Goal: Task Accomplishment & Management: Use online tool/utility

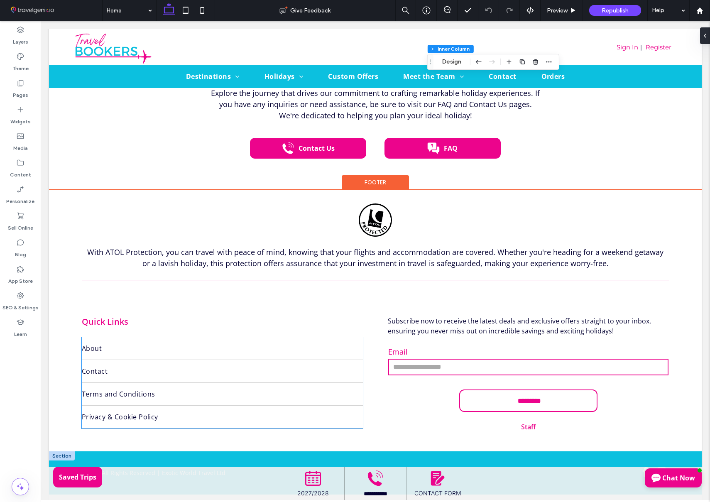
scroll to position [2011, 0]
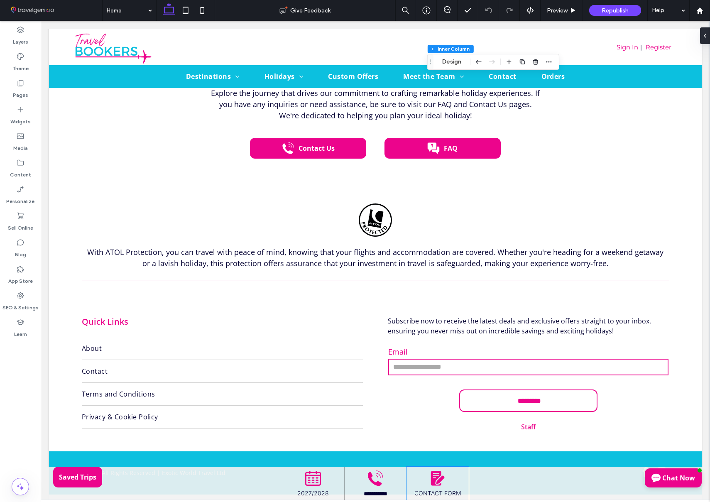
click at [456, 479] on div "CONTACT FORM" at bounding box center [437, 483] width 62 height 33
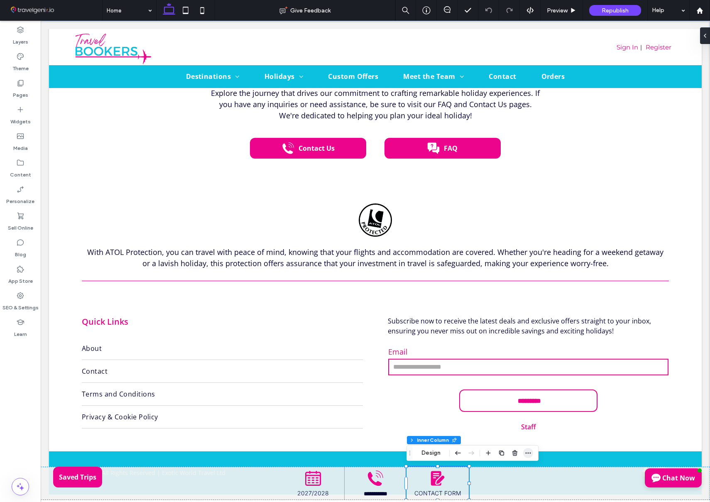
click at [529, 451] on icon "button" at bounding box center [528, 453] width 7 height 7
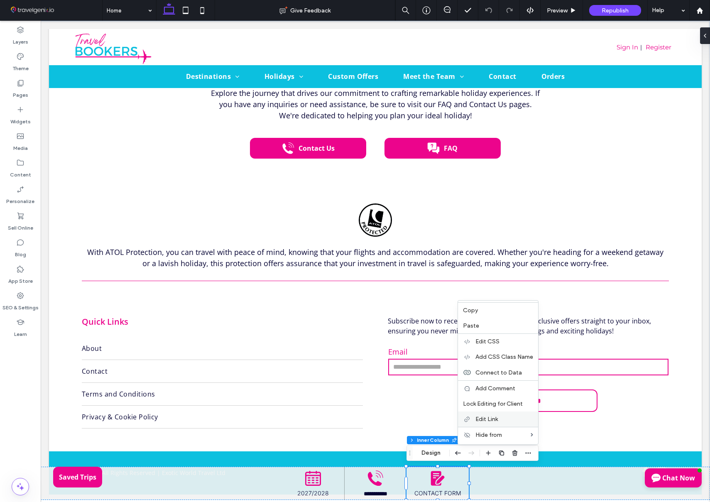
click at [504, 416] on label "Edit Link" at bounding box center [504, 419] width 58 height 7
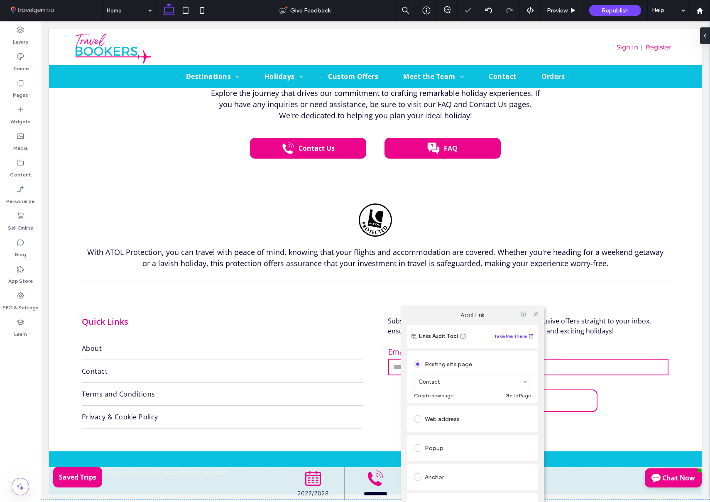
click at [434, 447] on div "Popup" at bounding box center [472, 447] width 117 height 13
click at [535, 311] on icon at bounding box center [536, 312] width 6 height 6
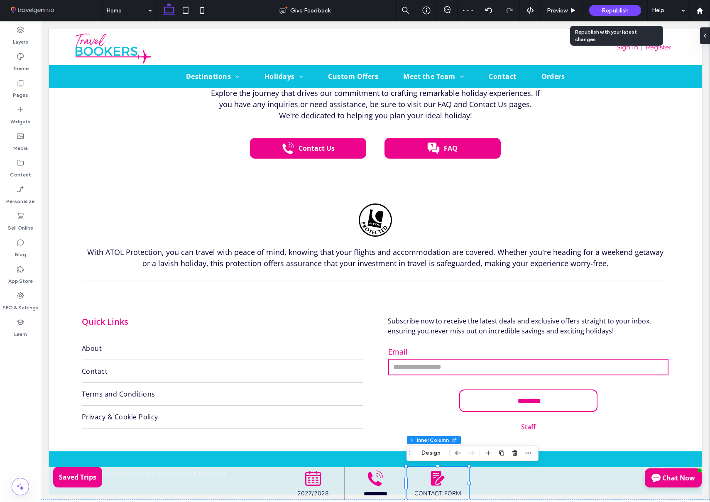
click at [617, 10] on span "Republish" at bounding box center [614, 10] width 27 height 7
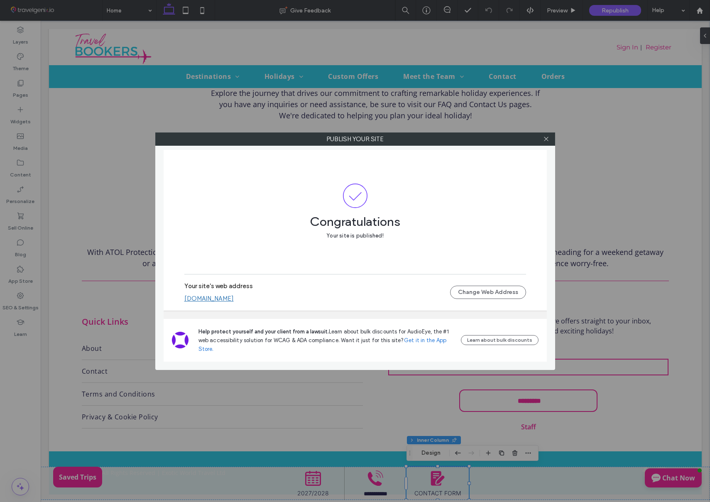
click at [234, 300] on link "[DOMAIN_NAME]" at bounding box center [208, 298] width 49 height 7
click at [546, 140] on icon at bounding box center [546, 139] width 6 height 6
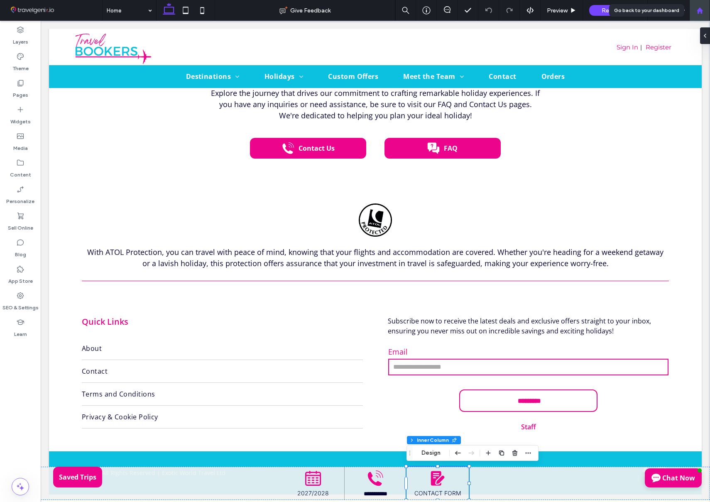
click at [699, 12] on icon at bounding box center [699, 10] width 7 height 7
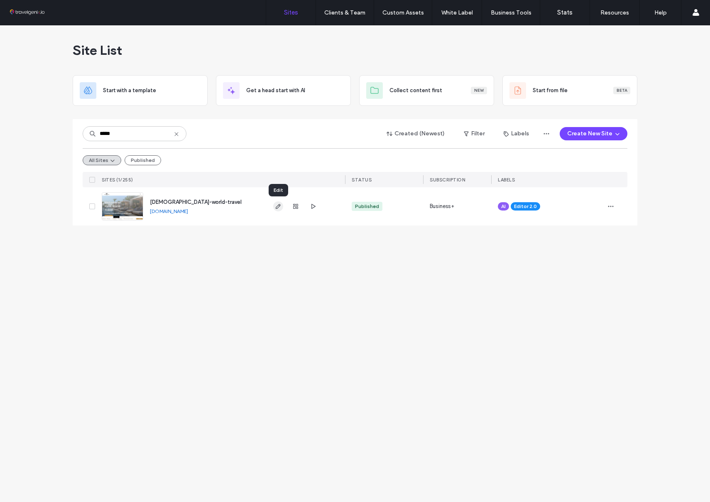
type input "*****"
drag, startPoint x: 280, startPoint y: 207, endPoint x: 221, endPoint y: 31, distance: 185.2
click at [280, 206] on icon "button" at bounding box center [278, 206] width 7 height 7
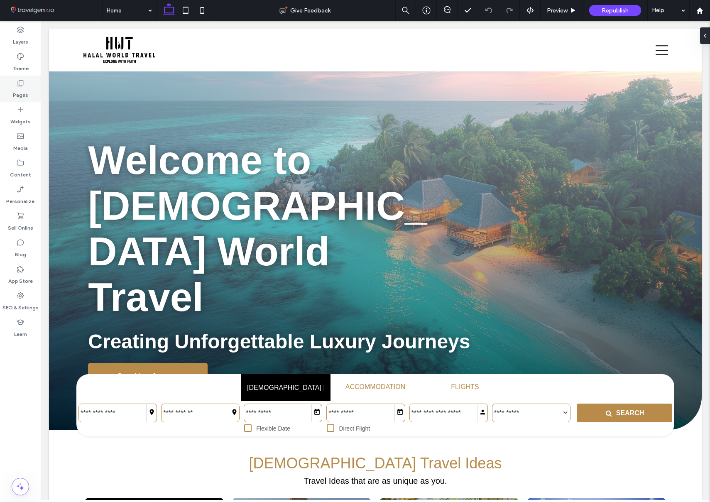
click at [20, 94] on label "Pages" at bounding box center [20, 93] width 15 height 12
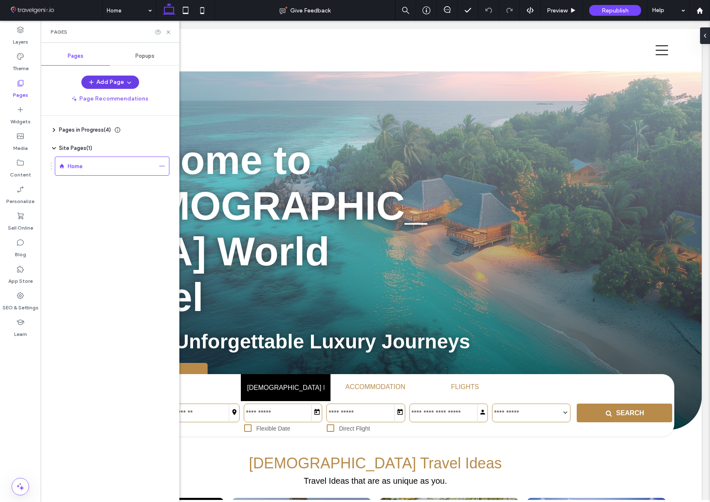
click at [127, 83] on use "button" at bounding box center [129, 83] width 4 height 2
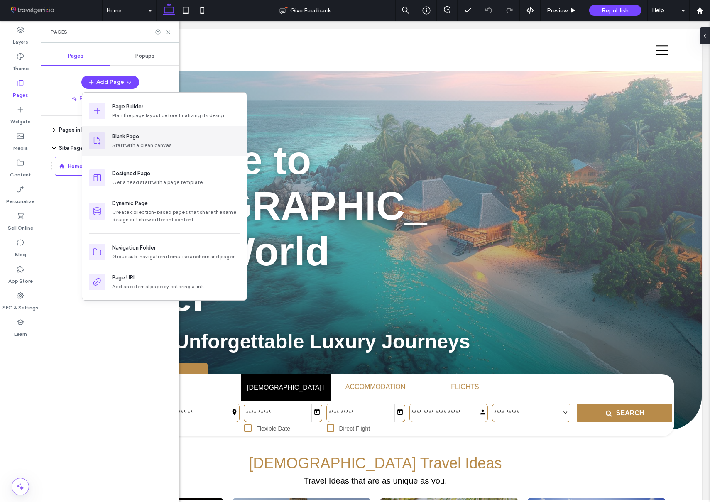
click at [133, 144] on div "Start with a clean canvas" at bounding box center [176, 145] width 128 height 7
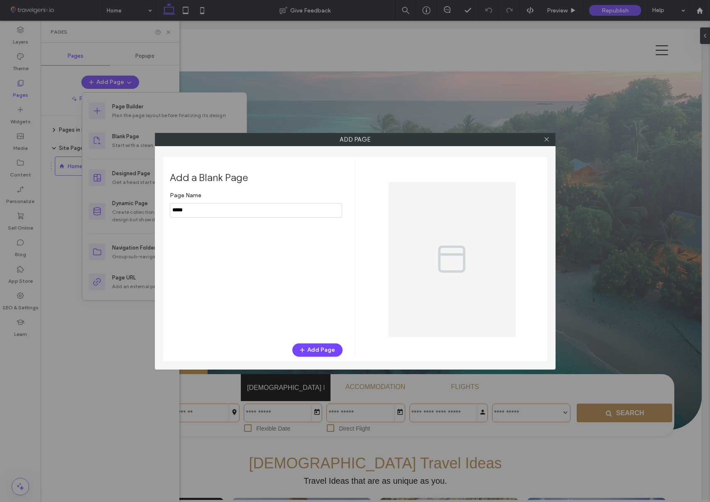
click at [214, 208] on input "notEmpty" at bounding box center [256, 210] width 172 height 15
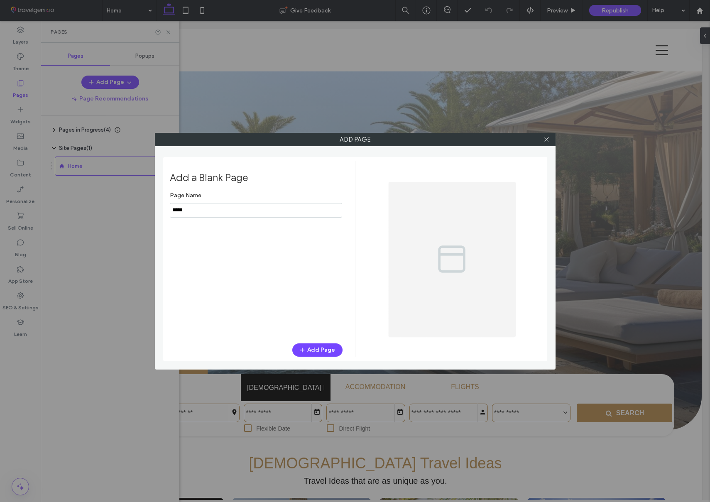
click at [214, 208] on input "notEmpty" at bounding box center [256, 210] width 172 height 15
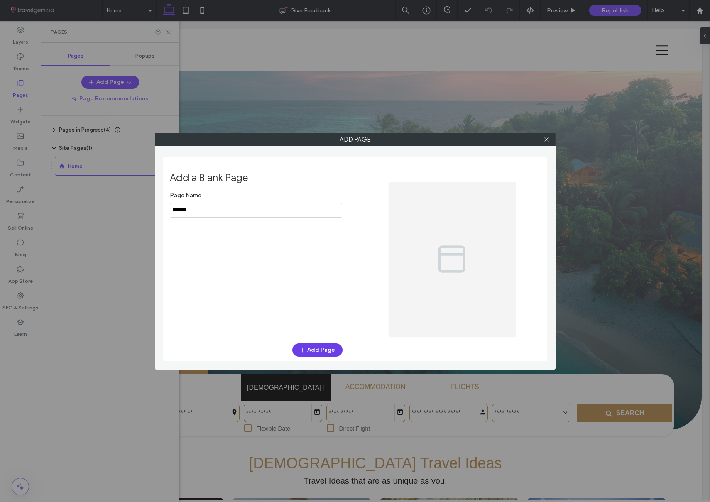
type input "*******"
click at [315, 347] on button "Add Page" at bounding box center [317, 349] width 50 height 13
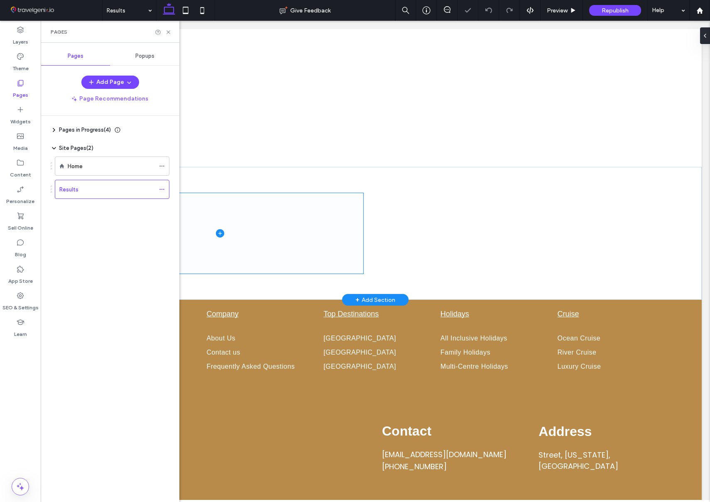
scroll to position [38, 0]
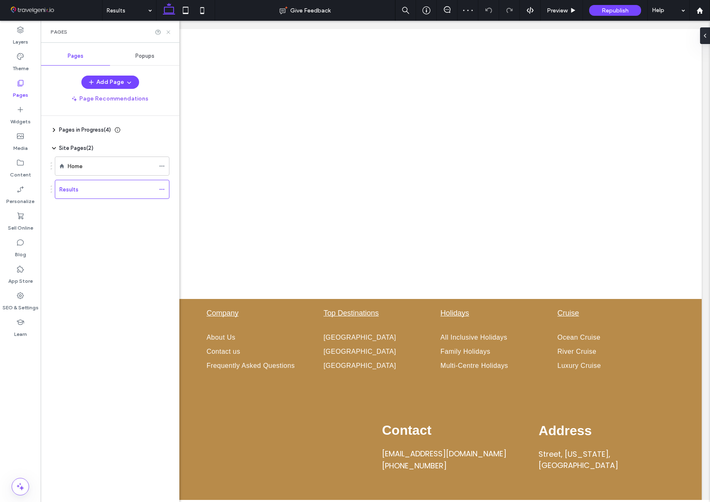
click at [169, 32] on icon at bounding box center [168, 32] width 6 height 6
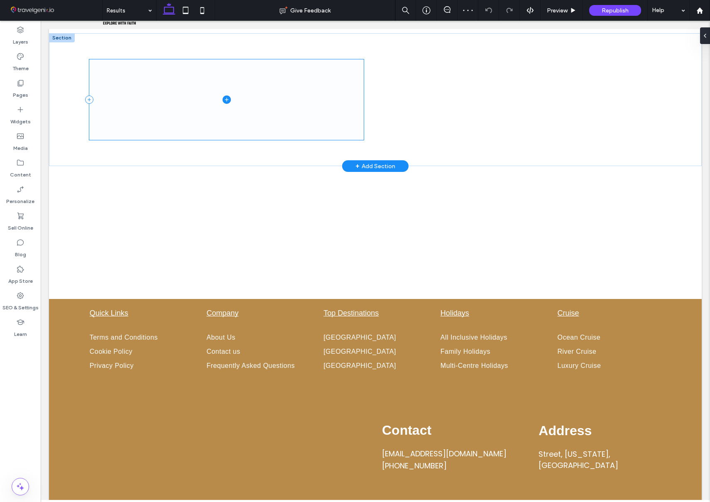
scroll to position [0, 0]
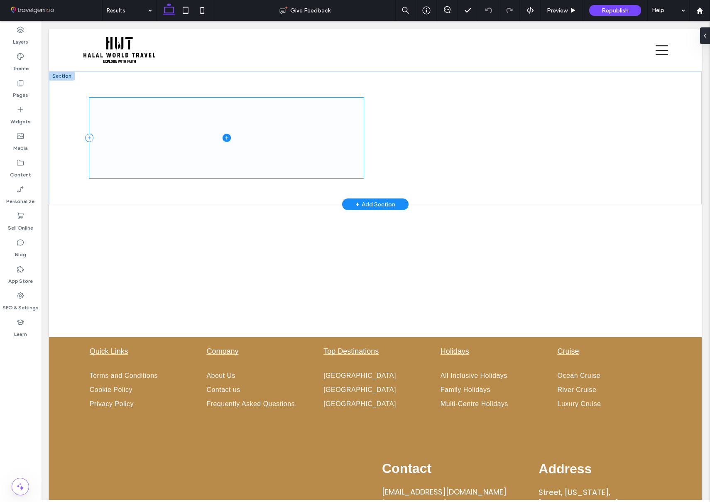
click at [161, 103] on span at bounding box center [226, 138] width 274 height 81
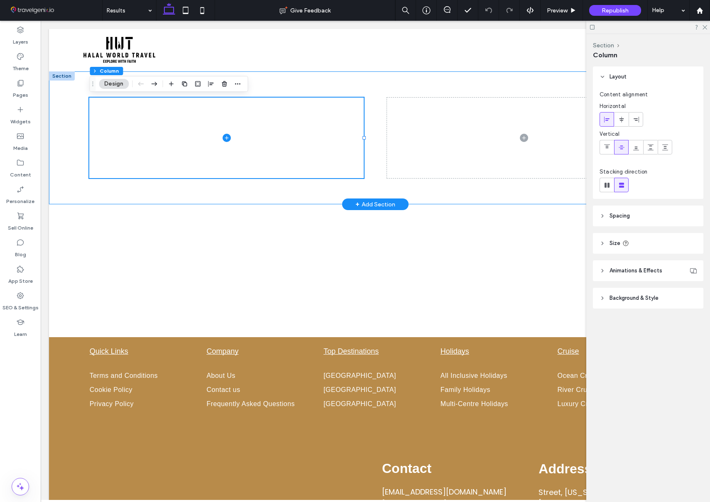
click at [277, 90] on div at bounding box center [375, 137] width 598 height 133
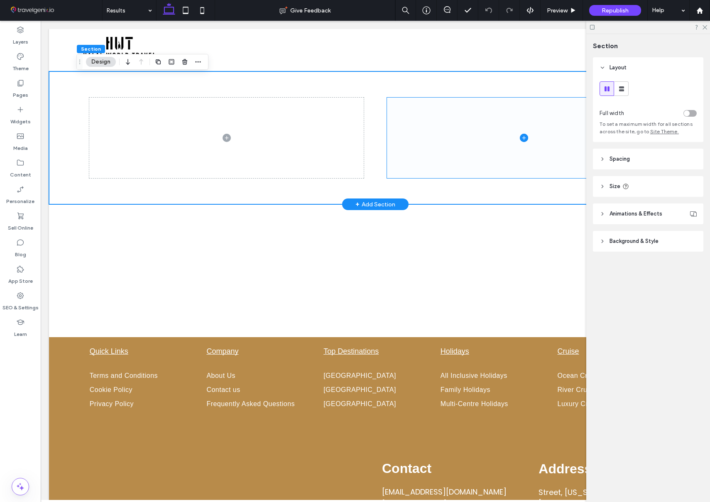
click at [424, 117] on span at bounding box center [524, 138] width 274 height 81
click at [376, 138] on icon at bounding box center [375, 138] width 4 height 0
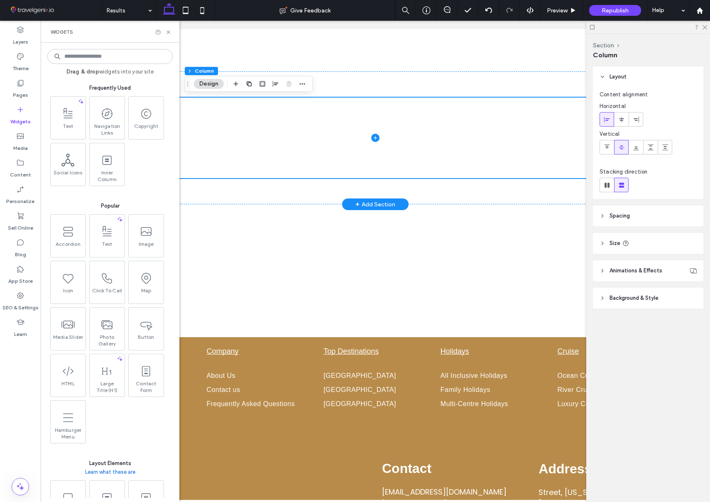
click at [125, 59] on input at bounding box center [109, 56] width 125 height 15
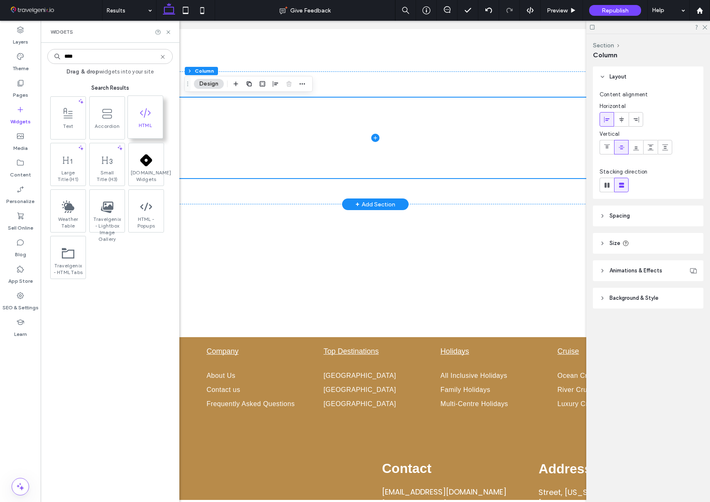
type input "****"
click at [144, 112] on icon at bounding box center [145, 112] width 13 height 13
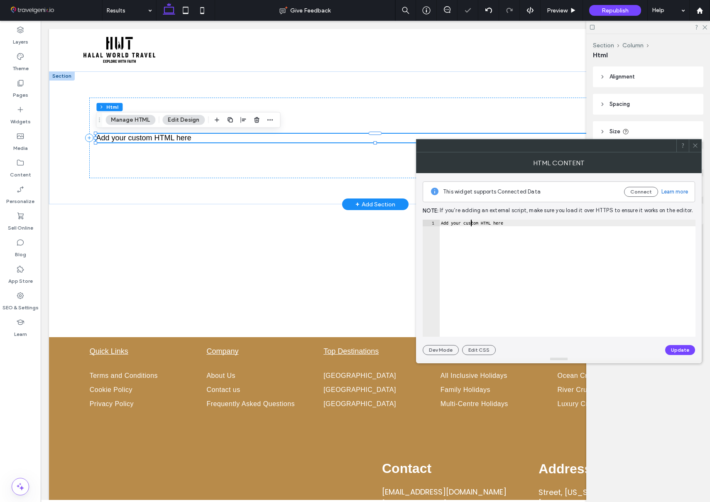
click at [471, 221] on div "Add your custom HTML here" at bounding box center [567, 285] width 256 height 130
paste textarea "**********"
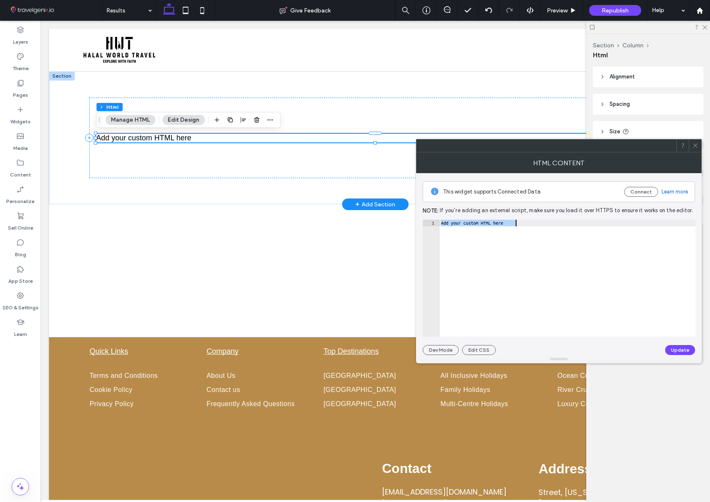
type textarea "**********"
click at [680, 352] on button "Update" at bounding box center [680, 350] width 30 height 10
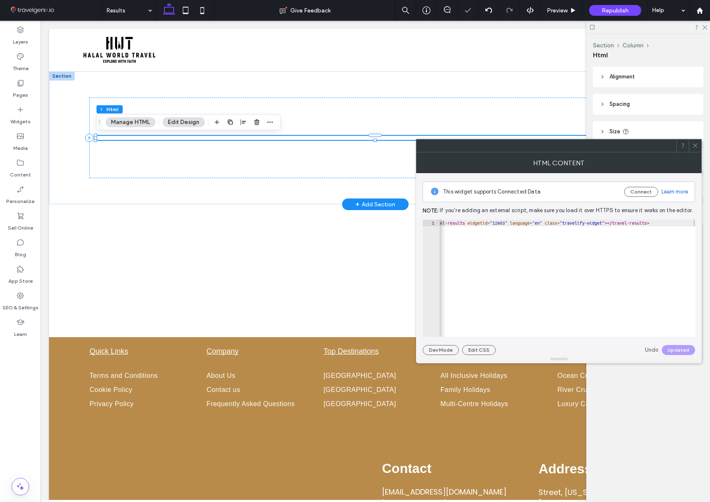
click at [694, 142] on icon at bounding box center [695, 145] width 6 height 6
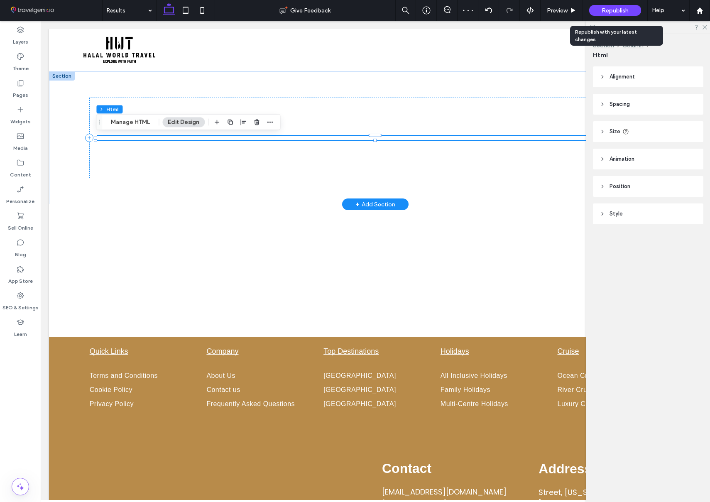
click at [615, 10] on span "Republish" at bounding box center [614, 10] width 27 height 7
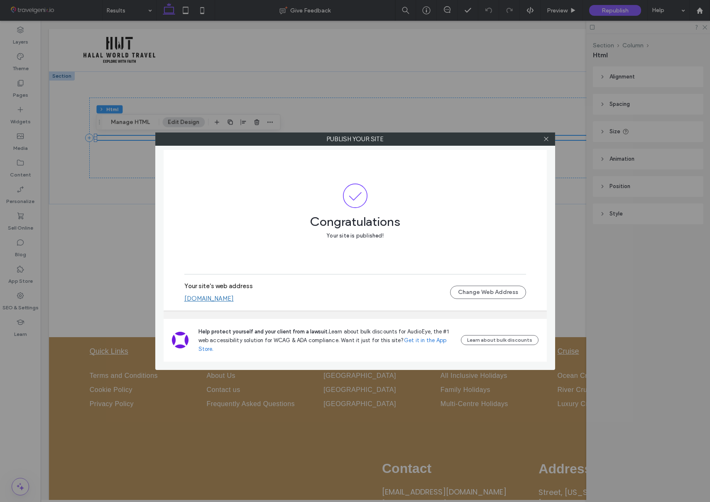
click at [234, 297] on link "halal-world-travel.multiscreensite.com" at bounding box center [208, 298] width 49 height 7
